Goal: Information Seeking & Learning: Learn about a topic

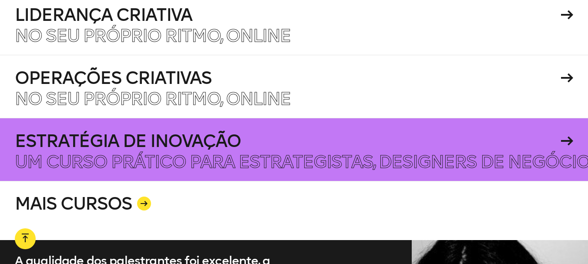
scroll to position [1566, 0]
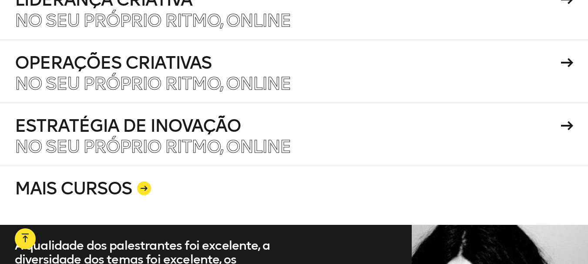
click at [85, 179] on font "MAIS CURSOS" at bounding box center [73, 188] width 117 height 21
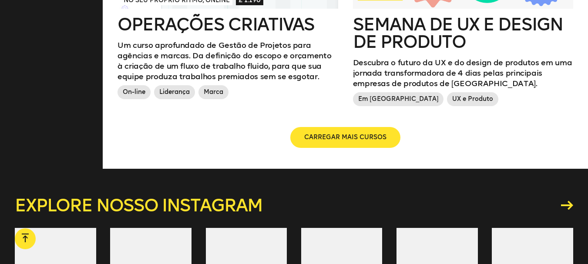
scroll to position [1174, 0]
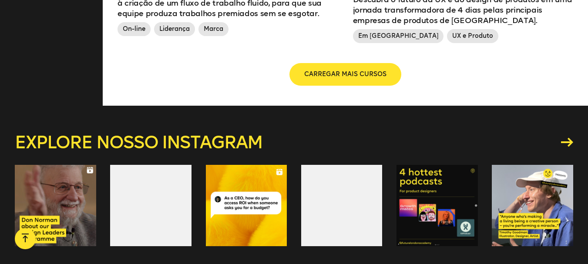
click at [311, 70] on span "CARREGAR MAIS CURSOS" at bounding box center [345, 74] width 82 height 9
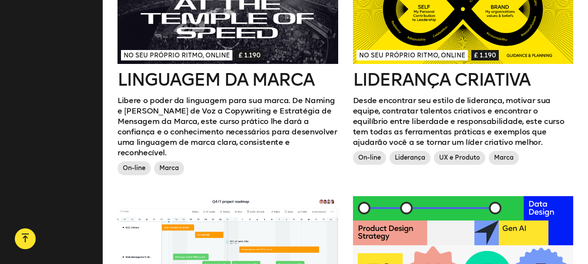
scroll to position [783, 0]
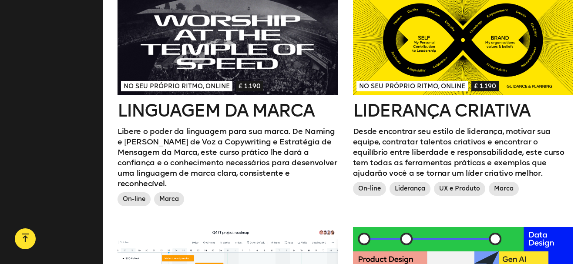
click at [415, 70] on div at bounding box center [463, 40] width 220 height 110
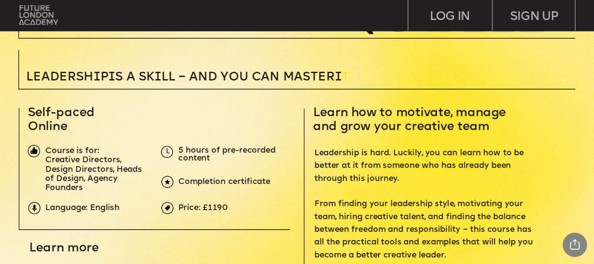
scroll to position [304, 0]
